Goal: Check status: Check status

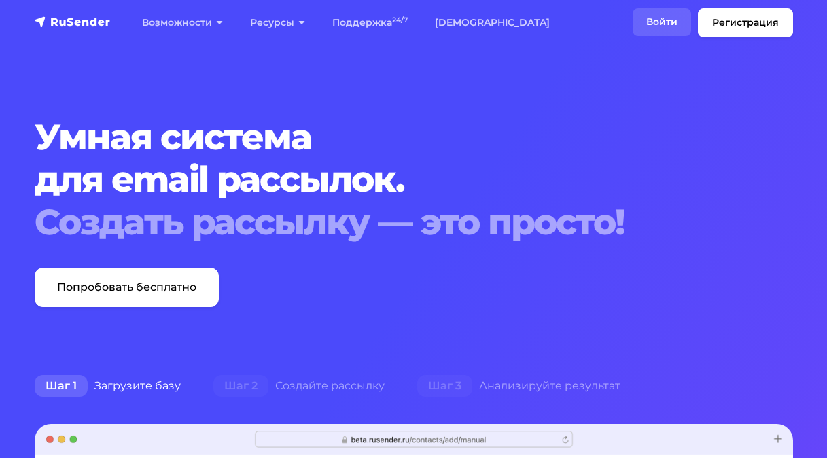
click at [663, 23] on link "Войти" at bounding box center [662, 22] width 58 height 28
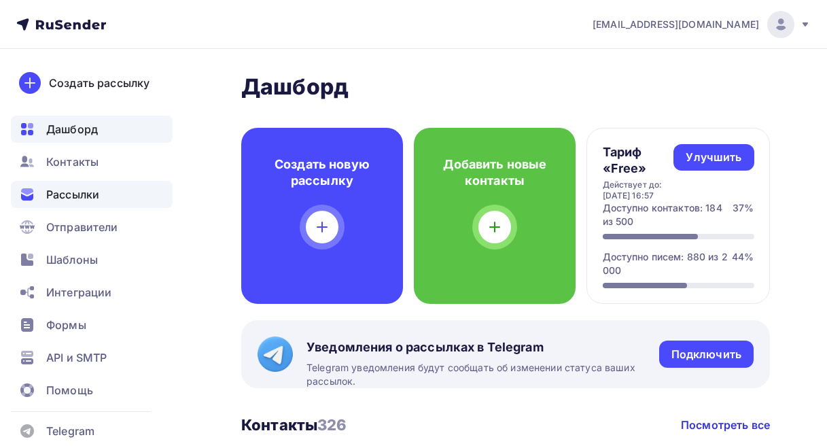
click at [84, 199] on span "Рассылки" at bounding box center [72, 194] width 53 height 16
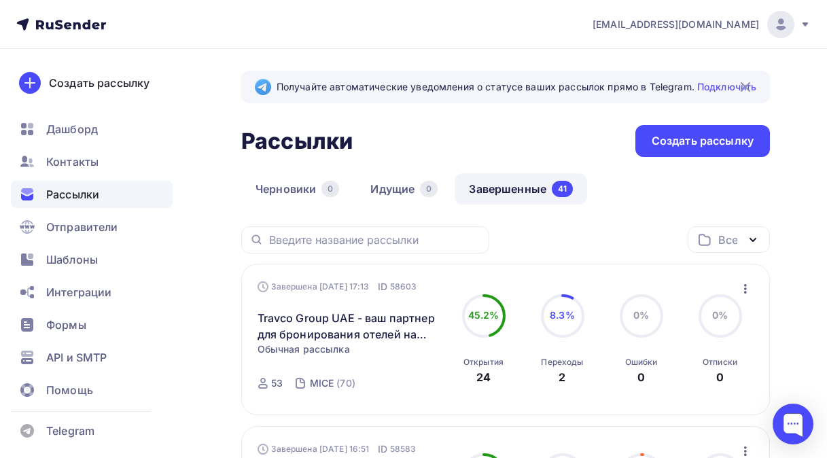
click at [489, 186] on link "Завершенные 41" at bounding box center [521, 188] width 133 height 31
click at [526, 194] on link "Завершенные 41" at bounding box center [521, 188] width 133 height 31
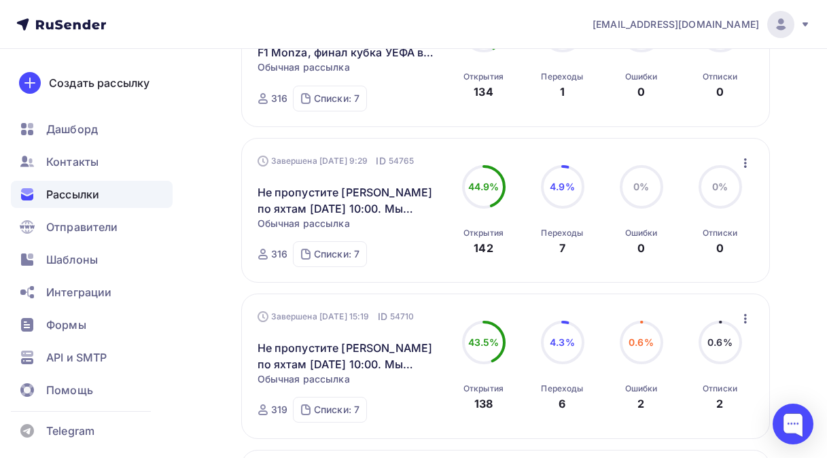
scroll to position [1156, 0]
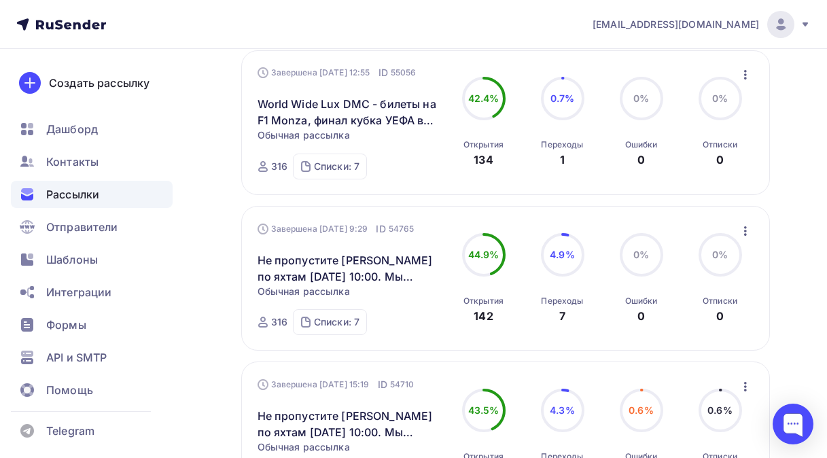
click at [746, 82] on icon "button" at bounding box center [746, 75] width 16 height 16
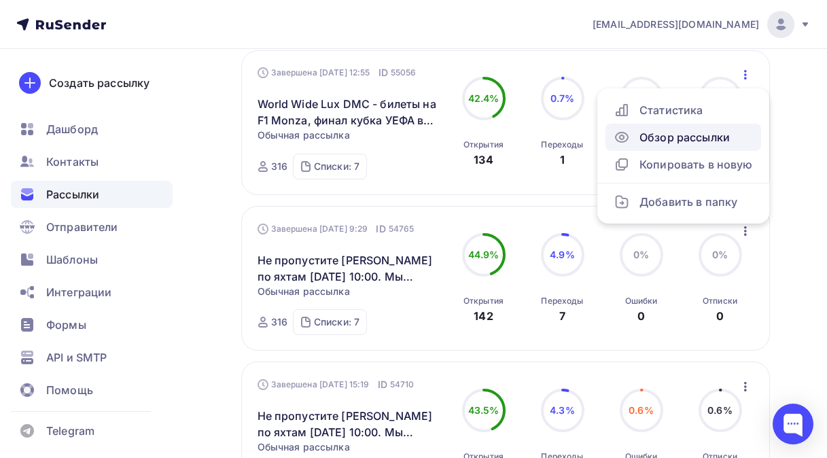
click at [644, 139] on div "Обзор рассылки" at bounding box center [683, 137] width 139 height 16
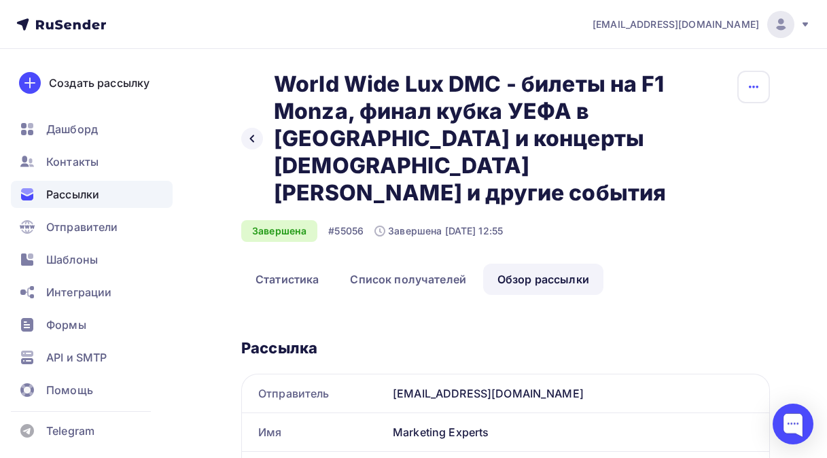
click at [757, 86] on icon "button" at bounding box center [754, 87] width 16 height 16
click at [502, 264] on link "Обзор рассылки" at bounding box center [543, 279] width 120 height 31
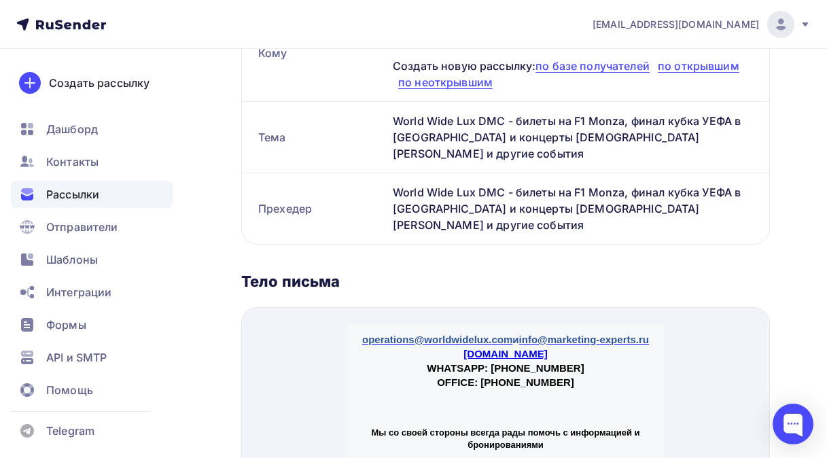
scroll to position [1967, 0]
